Goal: Find specific page/section: Find specific page/section

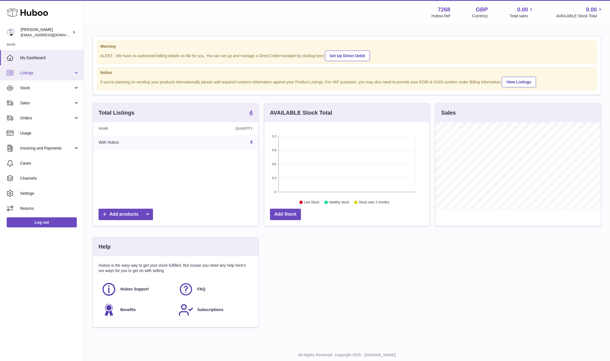
scroll to position [87, 166]
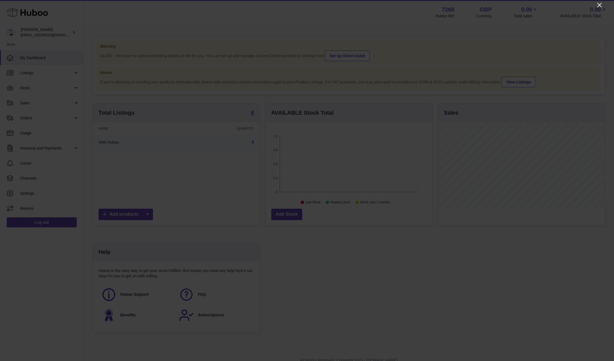
click at [599, 5] on icon "Close" at bounding box center [599, 5] width 4 height 4
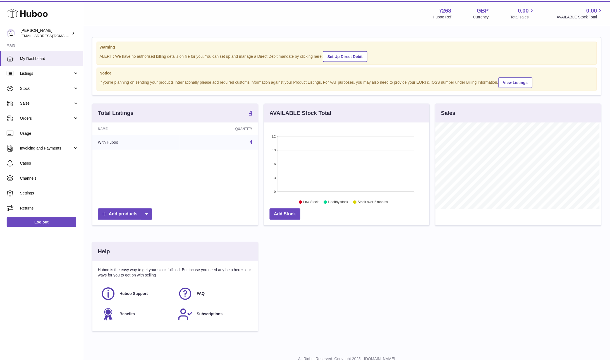
scroll to position [278965, 278887]
click at [46, 85] on span "Stock" at bounding box center [46, 87] width 53 height 5
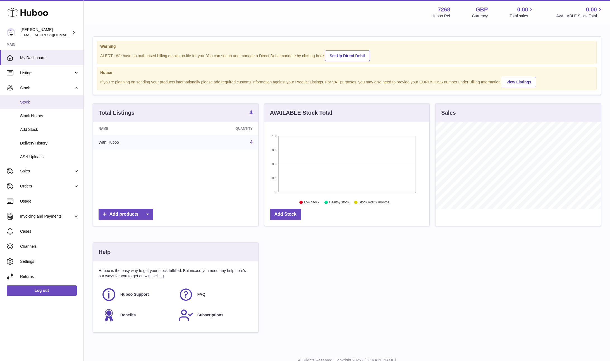
click at [51, 100] on span "Stock" at bounding box center [49, 102] width 59 height 5
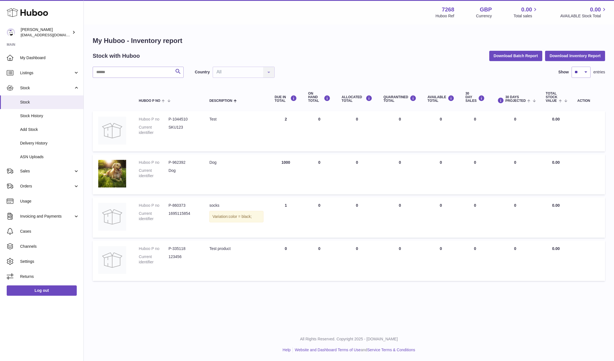
click at [296, 36] on h1 "My Huboo - Inventory report" at bounding box center [349, 40] width 512 height 9
